Goal: Task Accomplishment & Management: Manage account settings

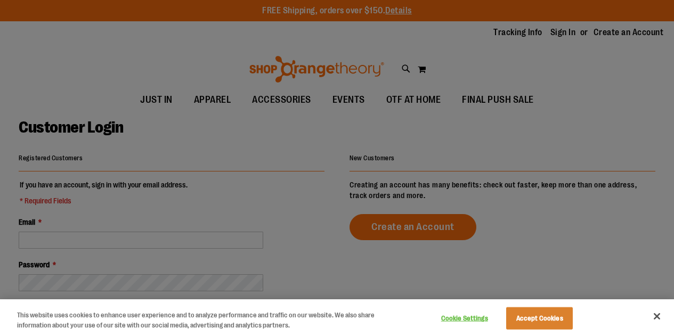
click at [187, 229] on div at bounding box center [337, 168] width 674 height 336
click at [562, 324] on button "Accept Cookies" at bounding box center [539, 319] width 67 height 22
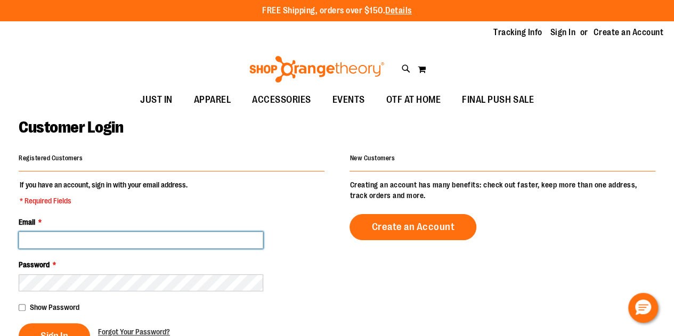
click at [193, 236] on input "Email *" at bounding box center [141, 240] width 245 height 17
type input "**********"
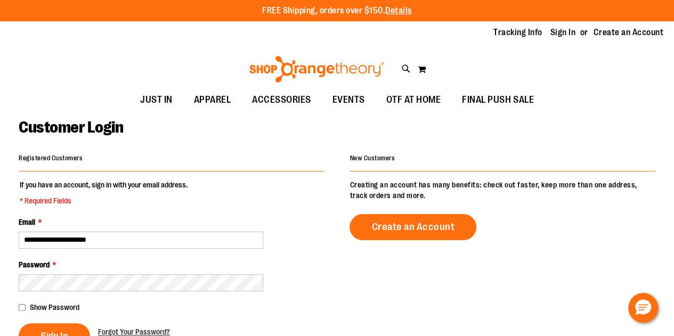
click at [163, 273] on div "Password *" at bounding box center [172, 276] width 306 height 32
click at [41, 331] on span "Sign In" at bounding box center [55, 337] width 28 height 12
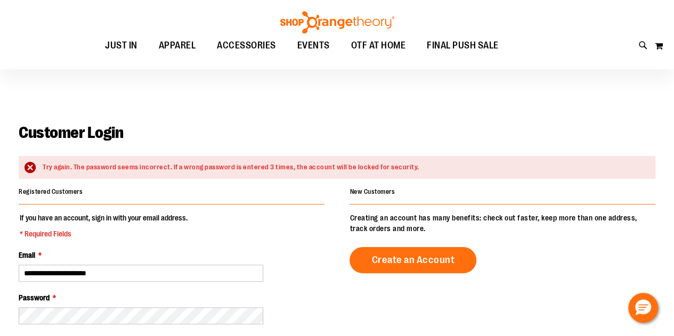
scroll to position [71, 0]
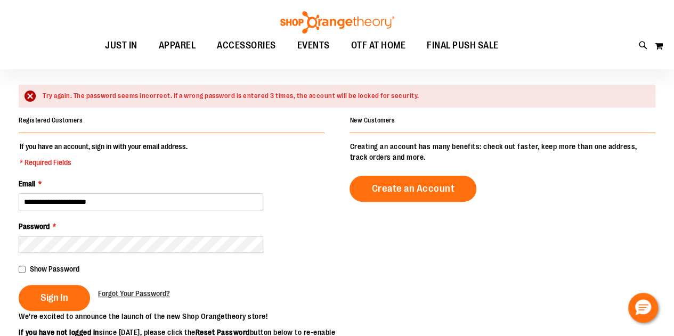
click at [27, 264] on div "Show Password" at bounding box center [172, 269] width 306 height 11
click at [46, 289] on button "Sign In" at bounding box center [54, 298] width 71 height 26
